Goal: Navigation & Orientation: Find specific page/section

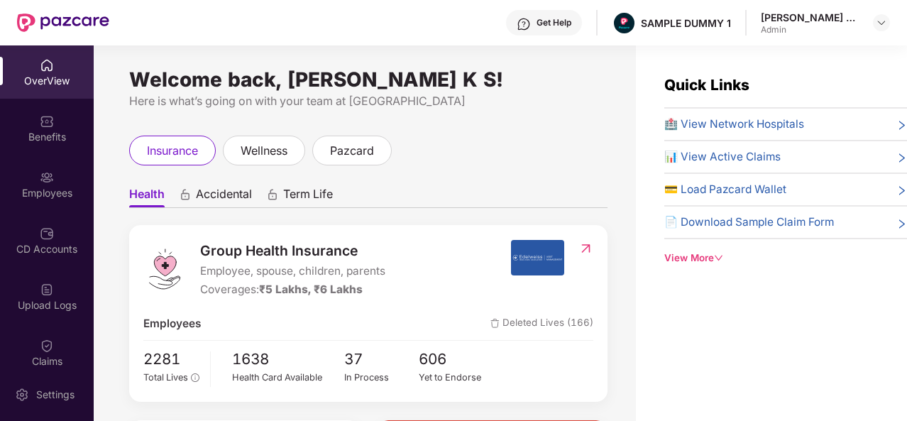
click at [711, 118] on span "🏥 View Network Hospitals" at bounding box center [734, 124] width 140 height 17
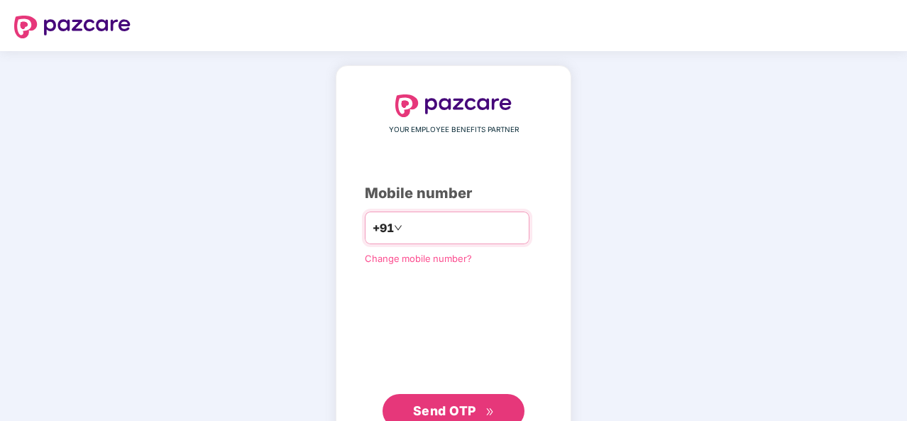
type input "**********"
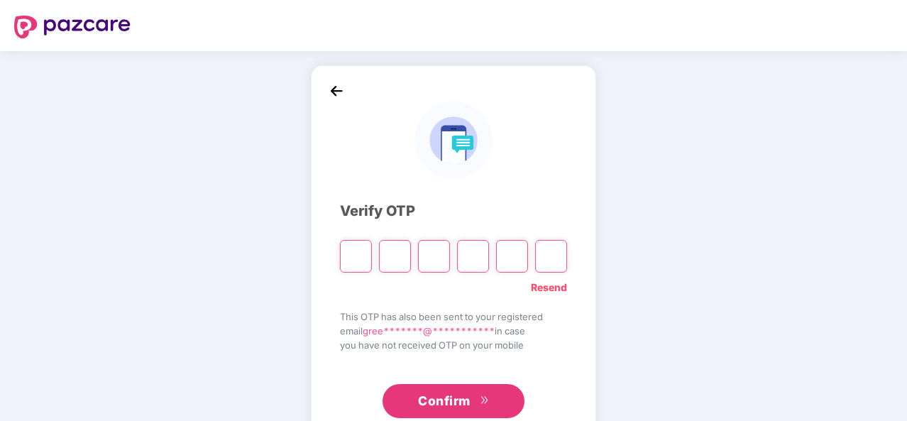
type input "*"
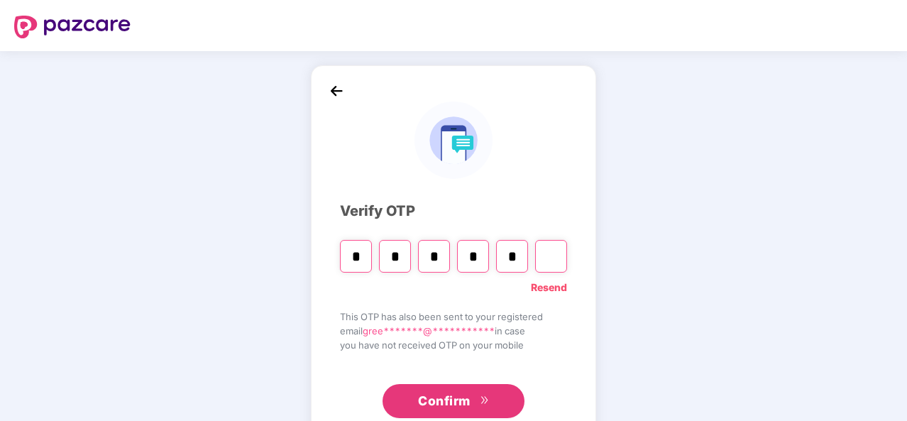
type input "*"
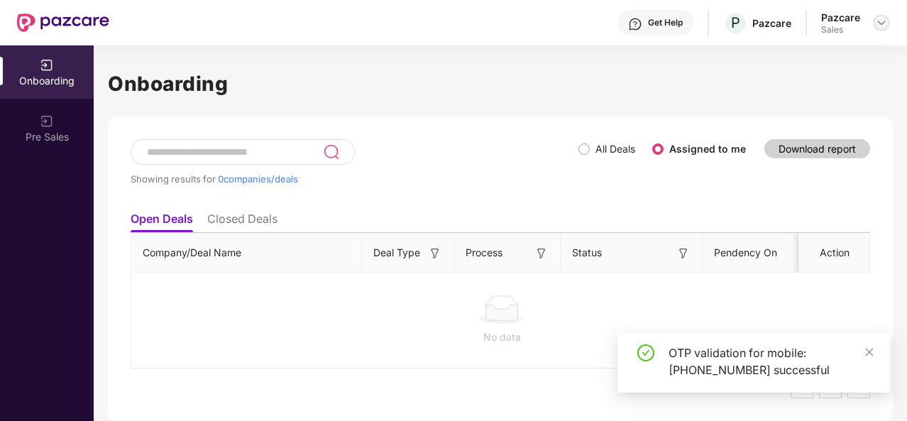
click at [876, 21] on img at bounding box center [881, 22] width 11 height 11
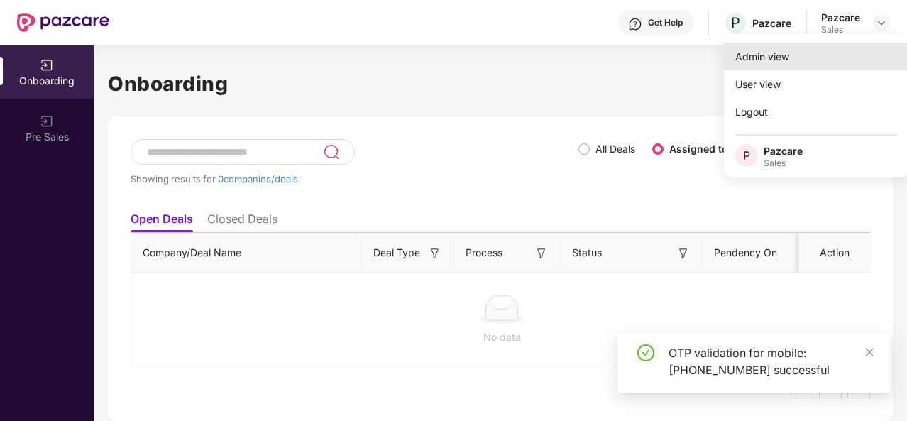
click at [825, 44] on div "Admin view" at bounding box center [816, 57] width 185 height 28
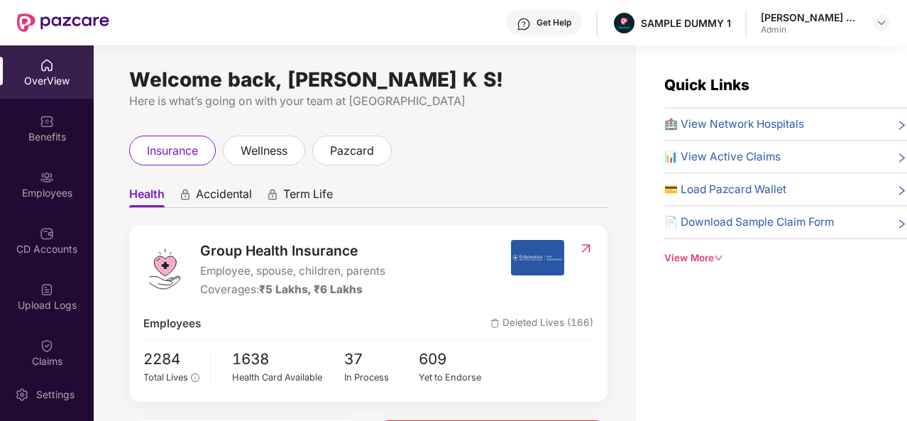
click at [771, 128] on span "🏥 View Network Hospitals" at bounding box center [734, 124] width 140 height 17
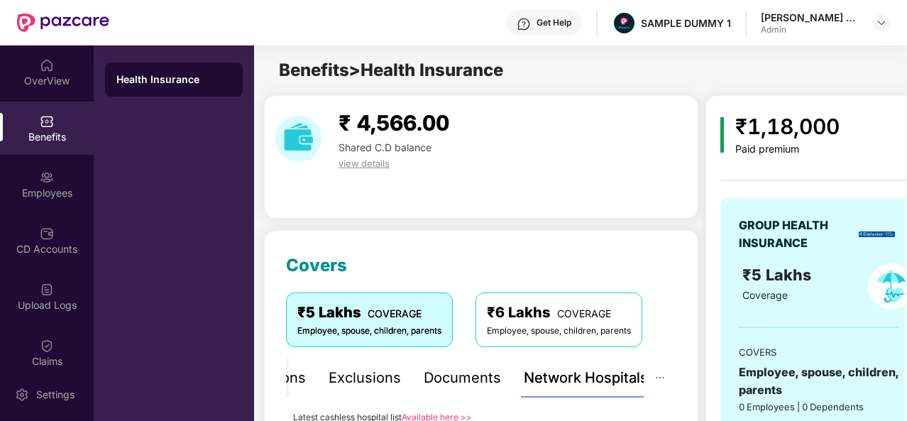
scroll to position [346, 0]
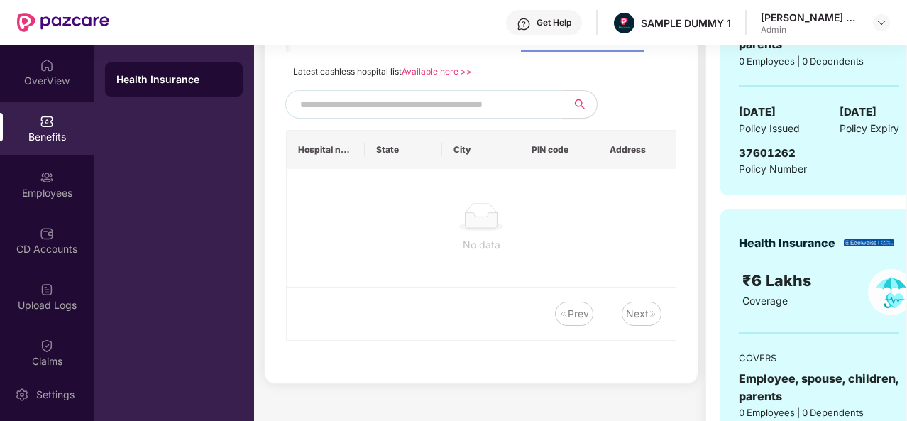
click at [452, 97] on input "text" at bounding box center [421, 104] width 243 height 21
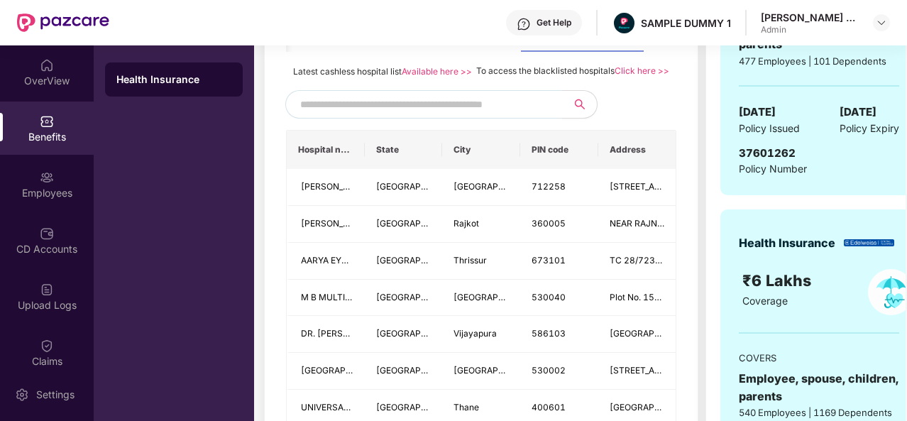
click at [402, 115] on input "text" at bounding box center [421, 104] width 243 height 21
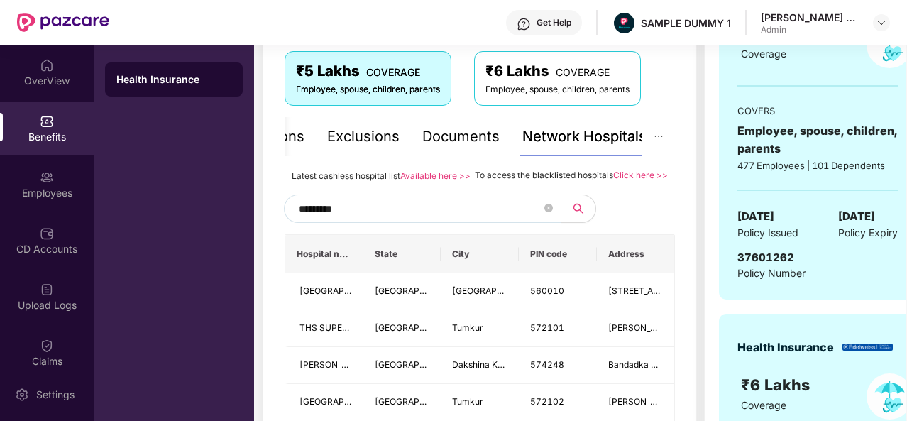
scroll to position [229, 0]
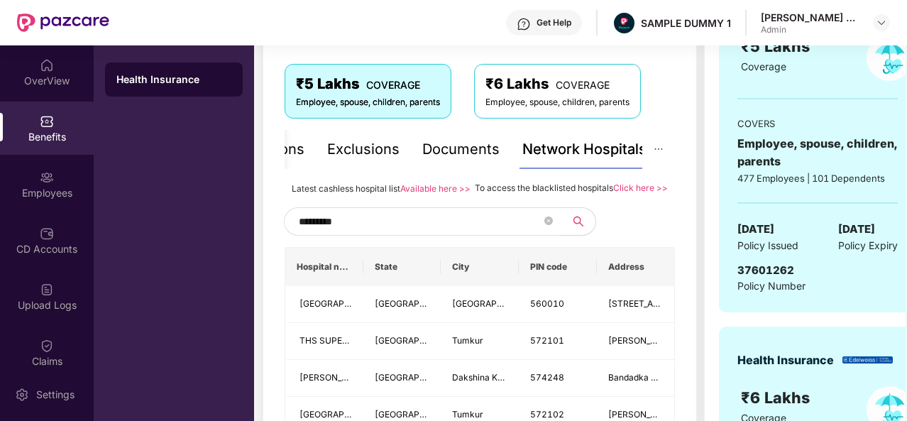
type input "*********"
click at [486, 146] on div "Documents" at bounding box center [460, 149] width 77 height 22
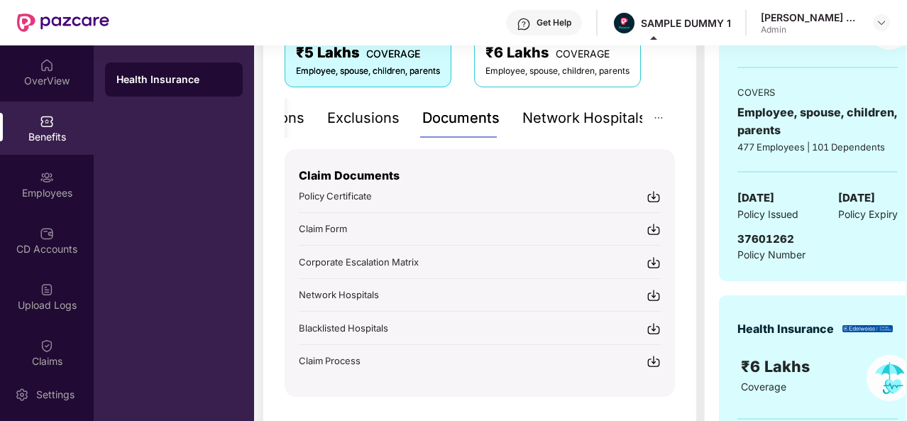
scroll to position [258, 0]
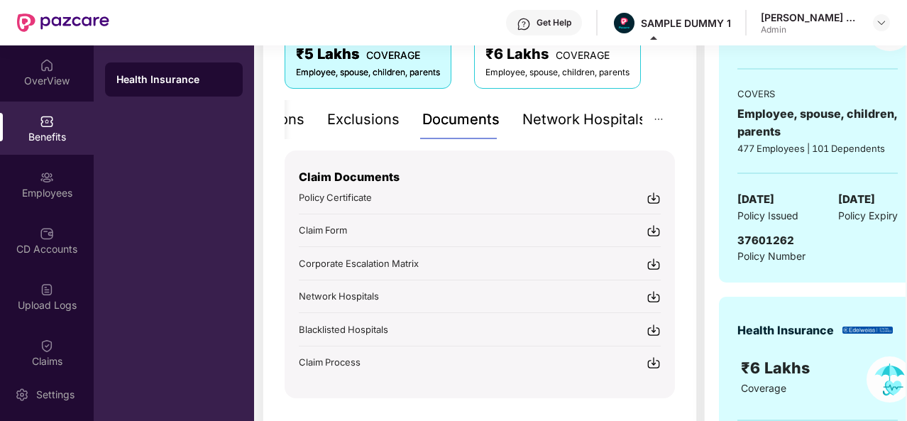
click at [371, 123] on div "Exclusions" at bounding box center [363, 120] width 72 height 22
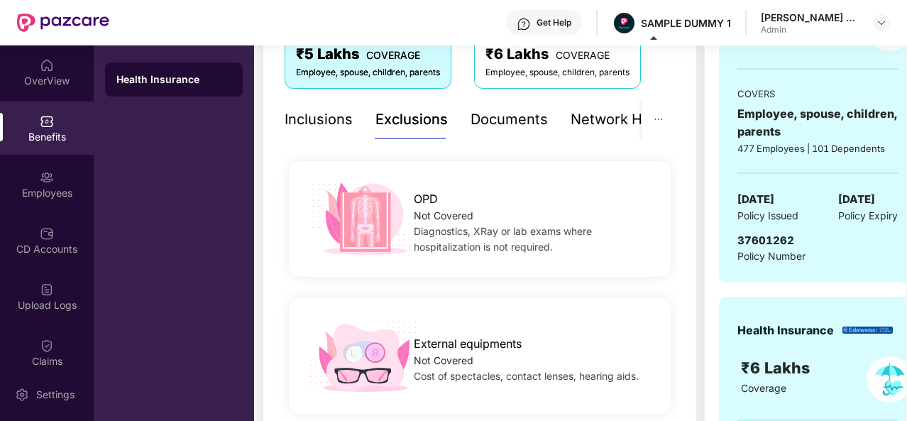
click at [314, 120] on div "Inclusions" at bounding box center [319, 120] width 68 height 22
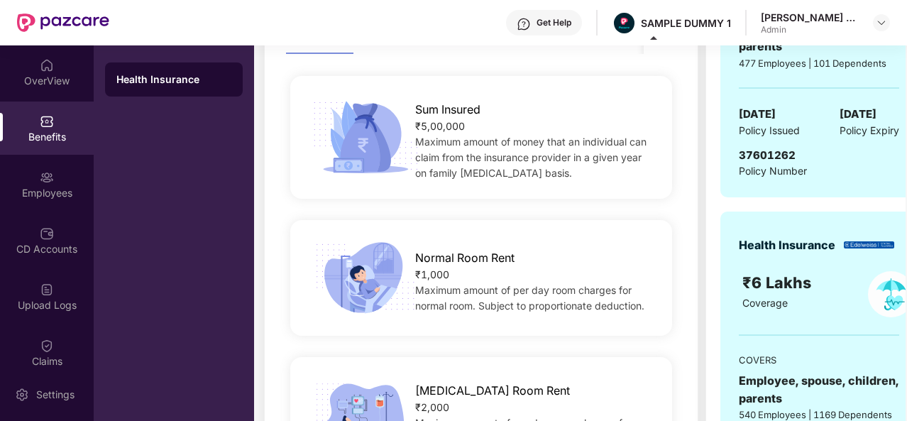
scroll to position [271, 0]
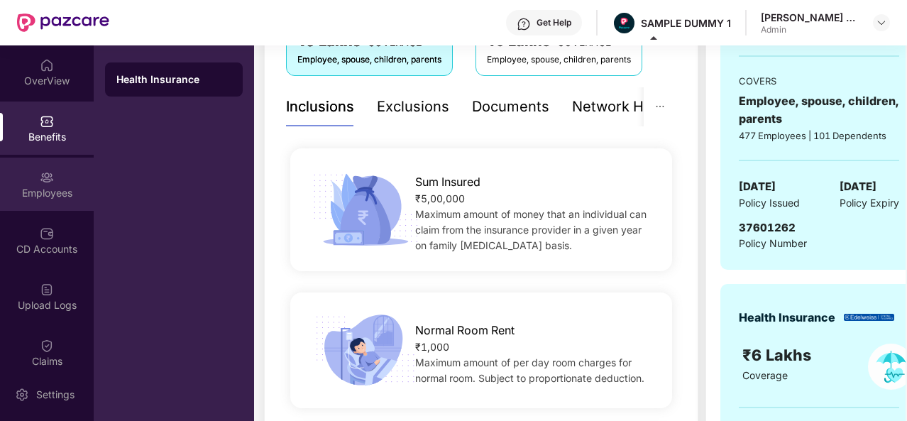
click at [72, 171] on div "Employees" at bounding box center [47, 184] width 94 height 53
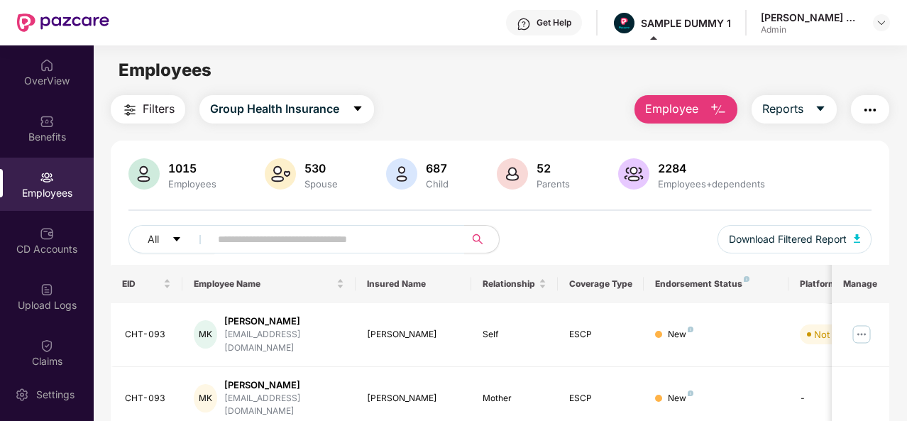
click at [711, 114] on img "button" at bounding box center [718, 109] width 17 height 17
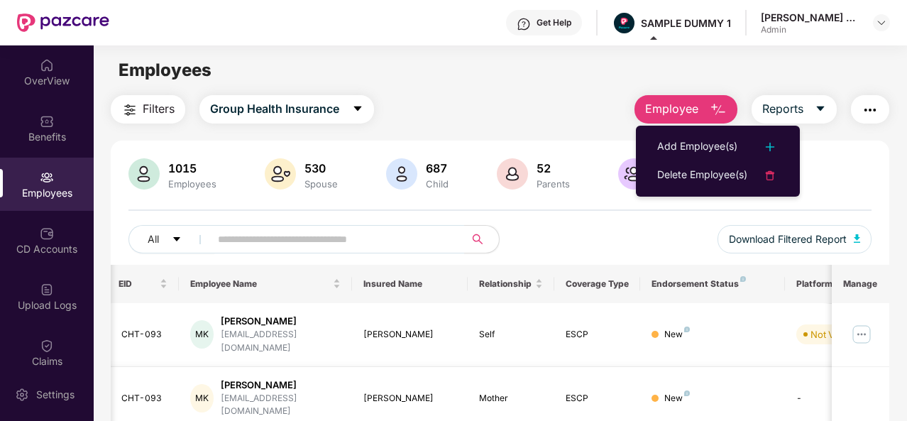
scroll to position [0, 3]
click at [494, 58] on div "Employees" at bounding box center [500, 70] width 813 height 27
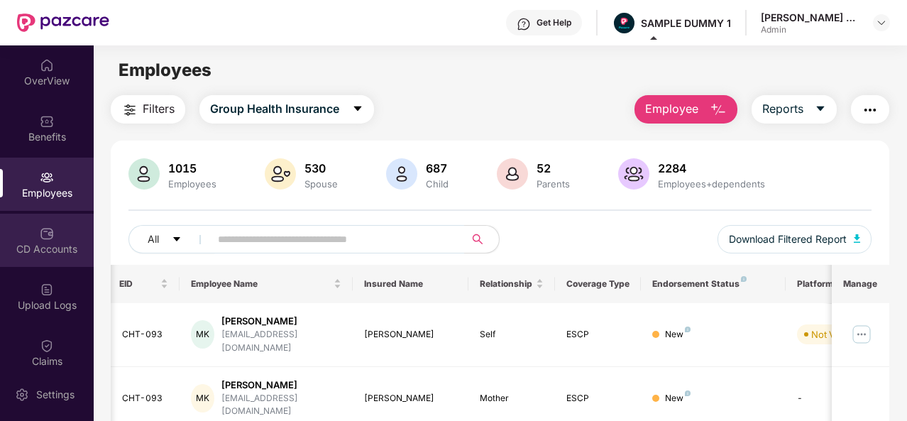
click at [43, 250] on div "CD Accounts" at bounding box center [47, 249] width 94 height 14
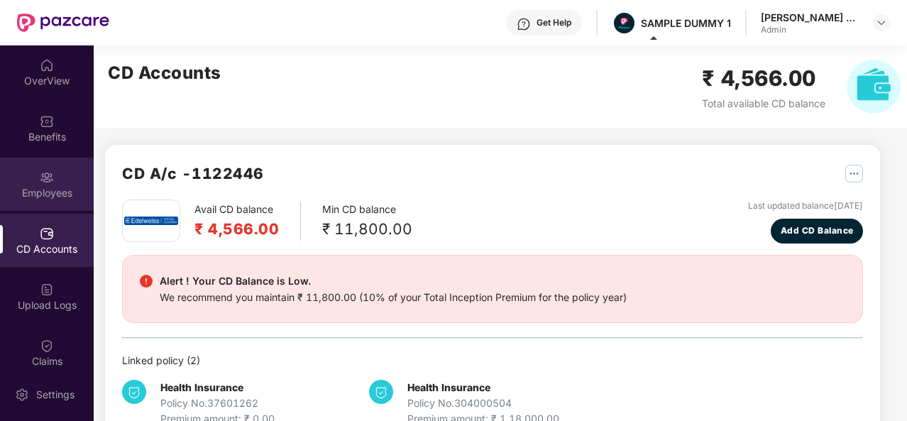
click at [63, 187] on div "Employees" at bounding box center [47, 193] width 94 height 14
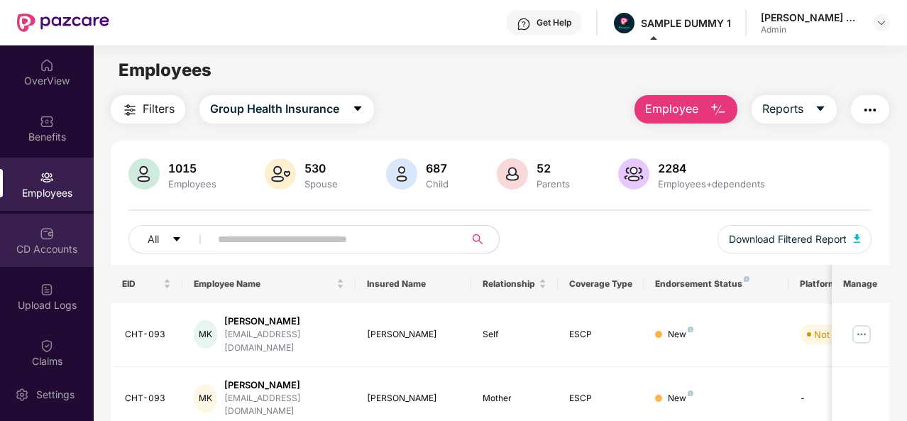
click at [54, 219] on div "CD Accounts" at bounding box center [47, 240] width 94 height 53
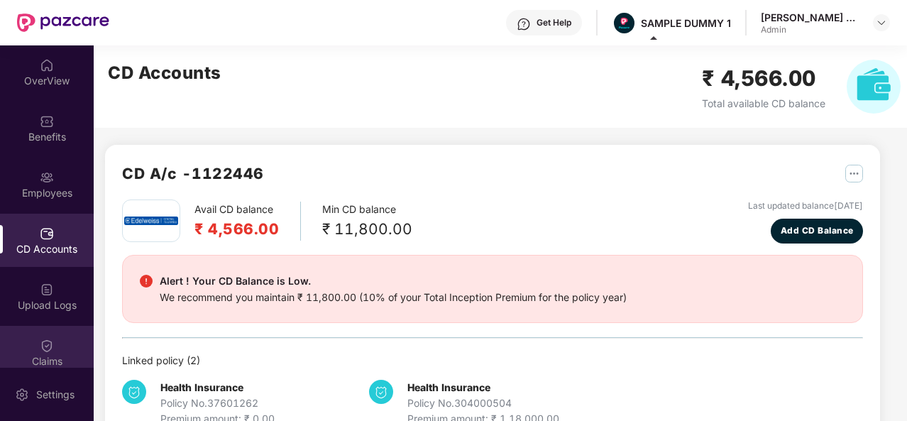
click at [24, 356] on div "Claims" at bounding box center [47, 361] width 94 height 14
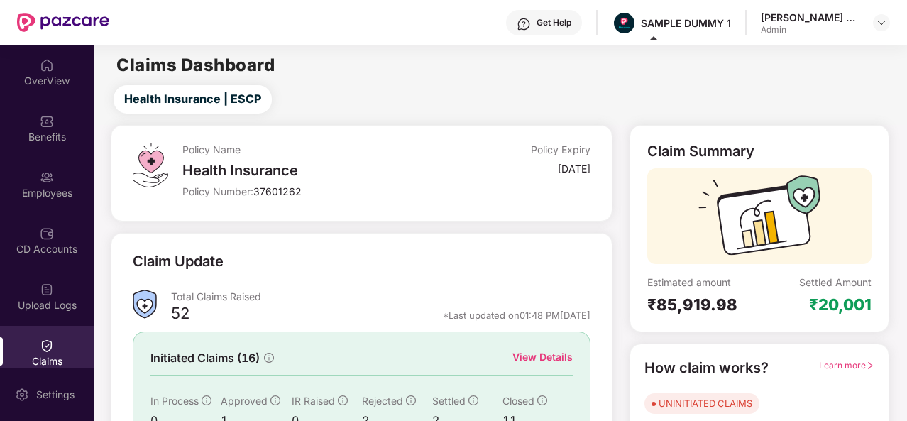
click at [563, 354] on div "View Details" at bounding box center [542, 357] width 60 height 16
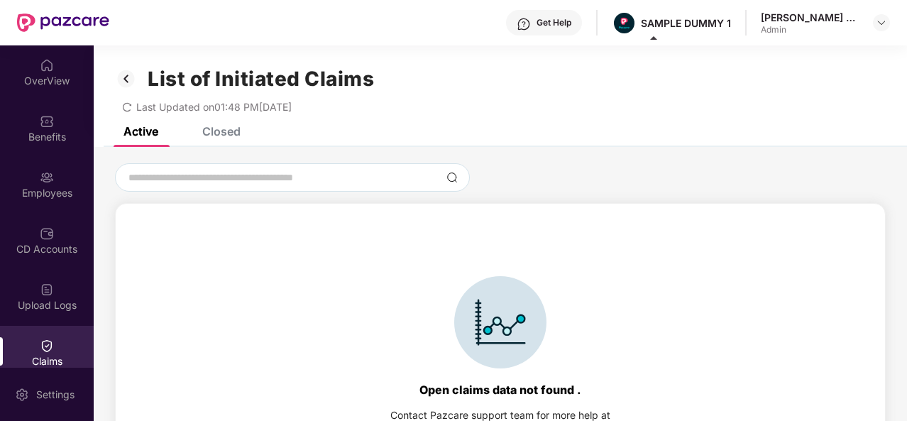
click at [204, 128] on div "Closed" at bounding box center [221, 131] width 38 height 14
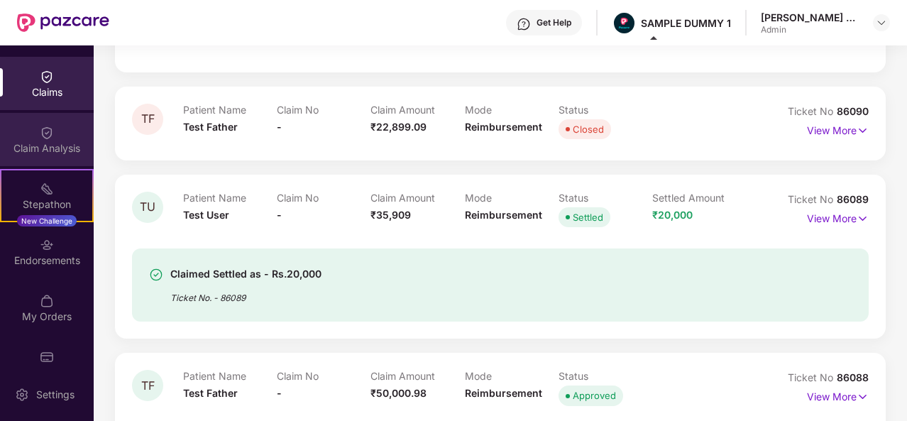
scroll to position [270, 0]
click at [18, 123] on div "Claim Analysis" at bounding box center [47, 137] width 94 height 53
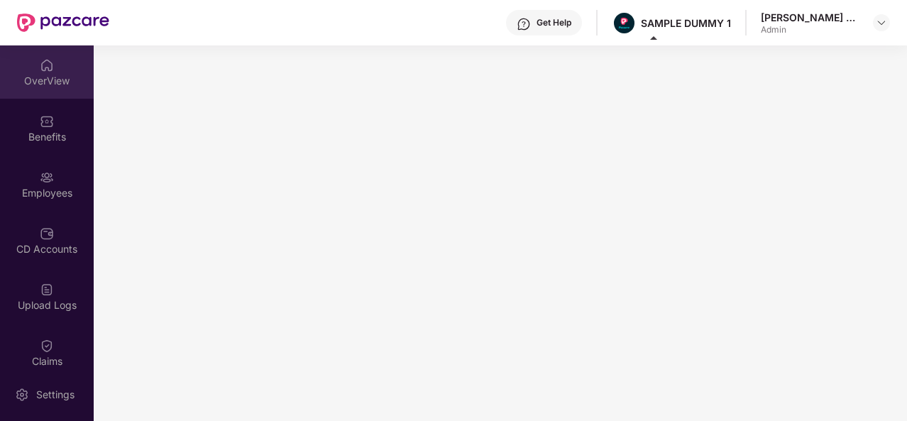
click at [57, 77] on div "OverView" at bounding box center [47, 81] width 94 height 14
